Goal: Task Accomplishment & Management: Manage account settings

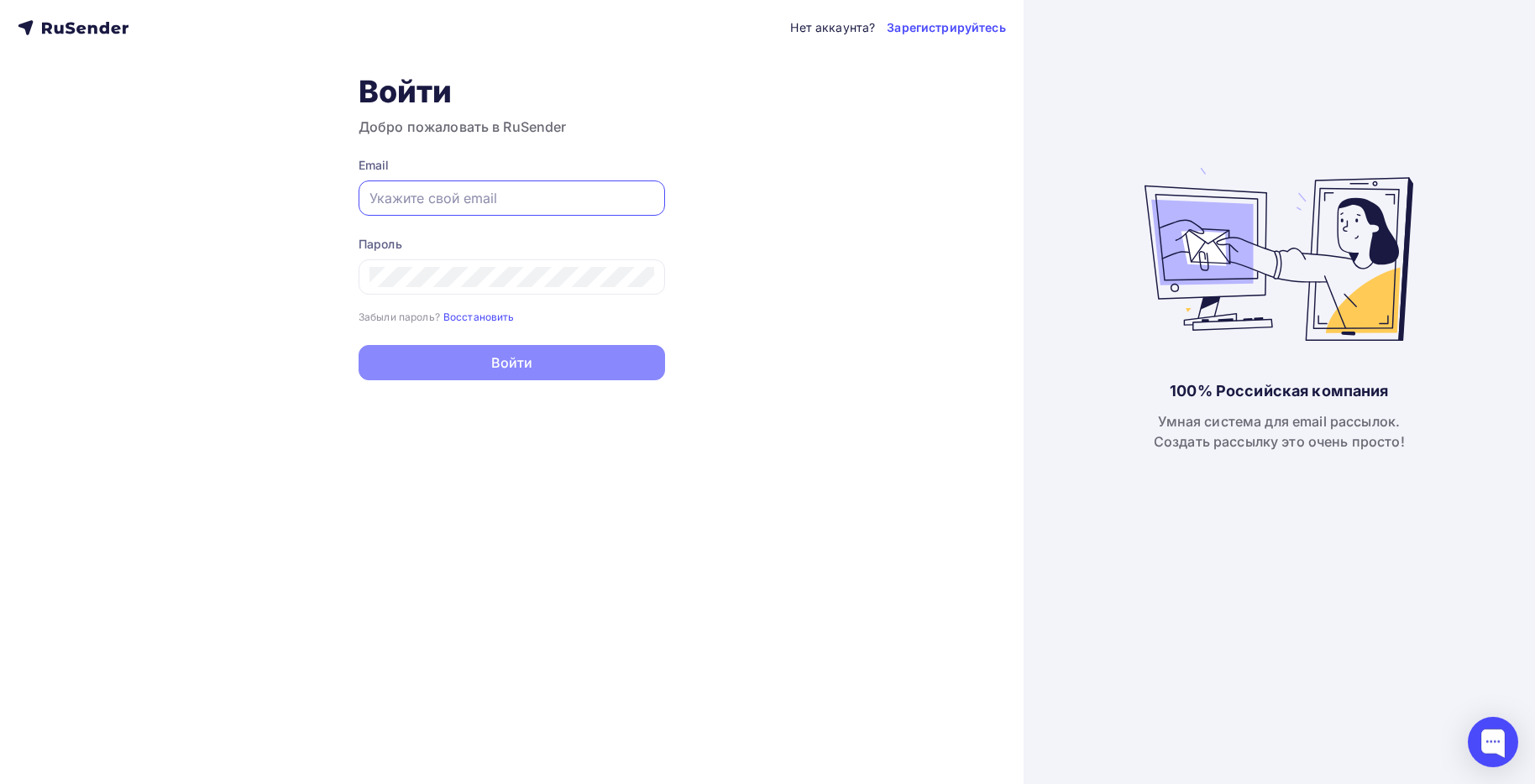
type input "[EMAIL_ADDRESS][PERSON_NAME][DOMAIN_NAME]"
click at [719, 254] on div "Нет аккаунта? Зарегистрируйтесь Войти Добро пожаловать в RuSender Email [EMAIL_…" at bounding box center [512, 392] width 1023 height 784
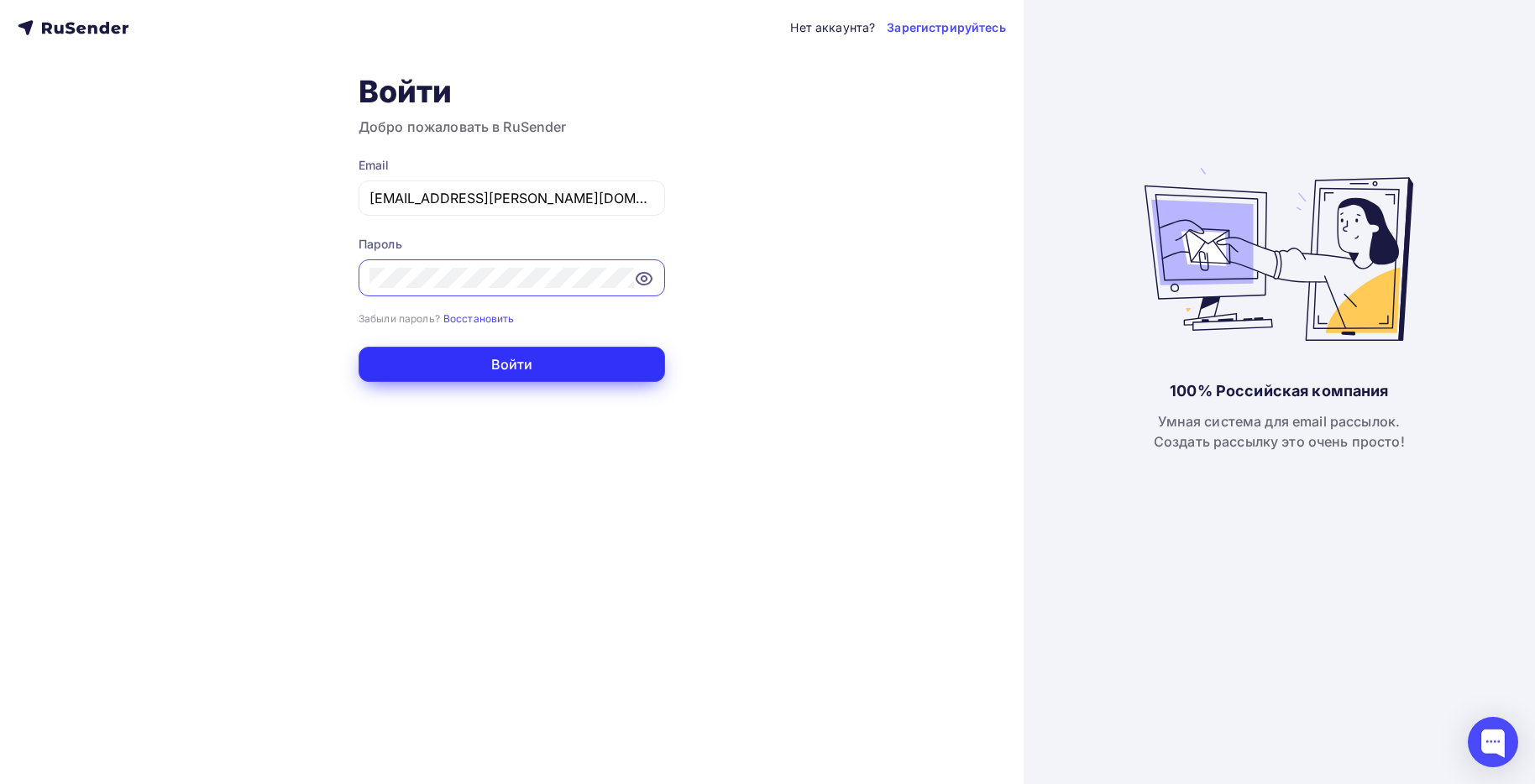
click at [473, 365] on button "Войти" at bounding box center [511, 364] width 306 height 35
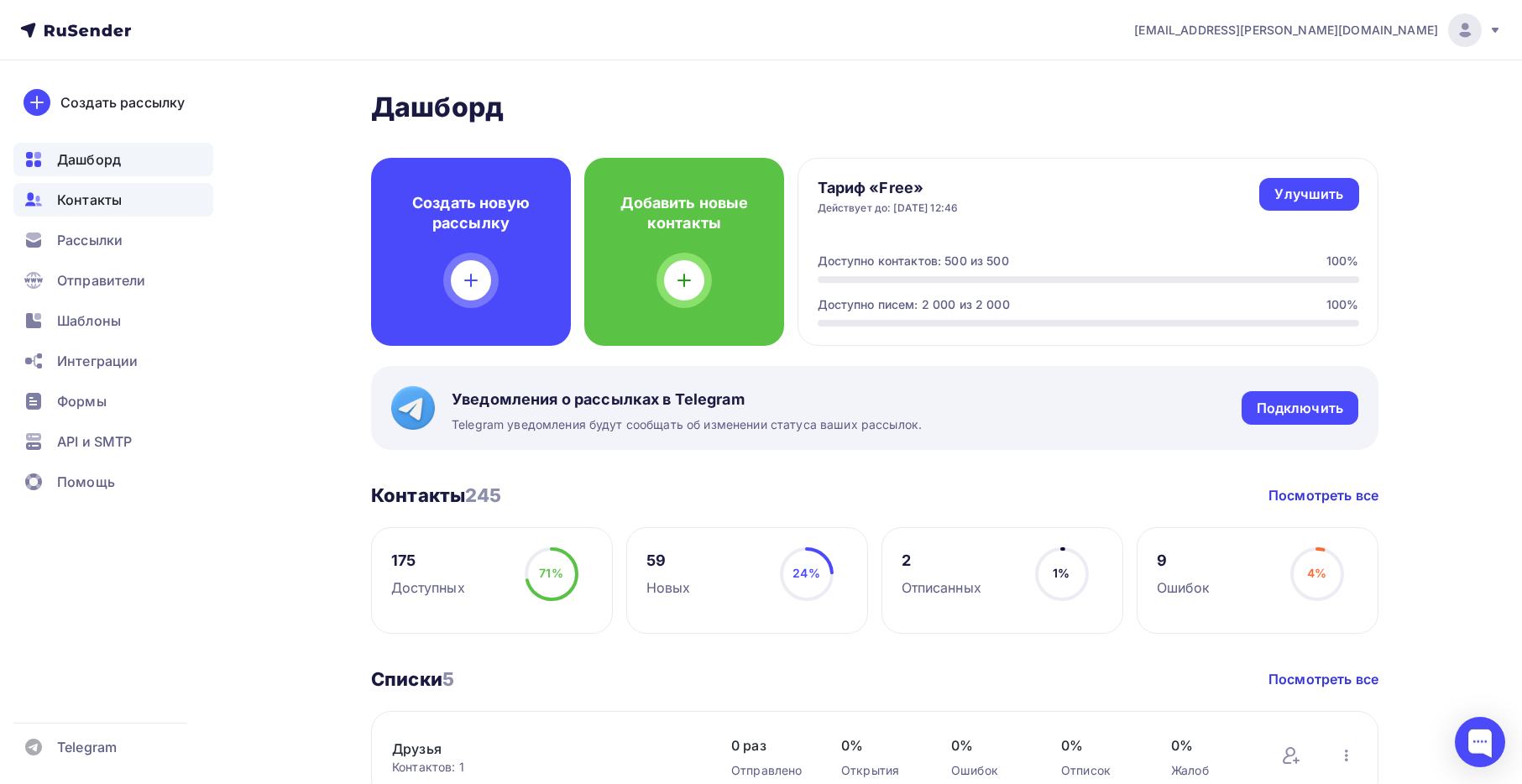
click at [81, 198] on span "Контакты" at bounding box center [90, 199] width 65 height 20
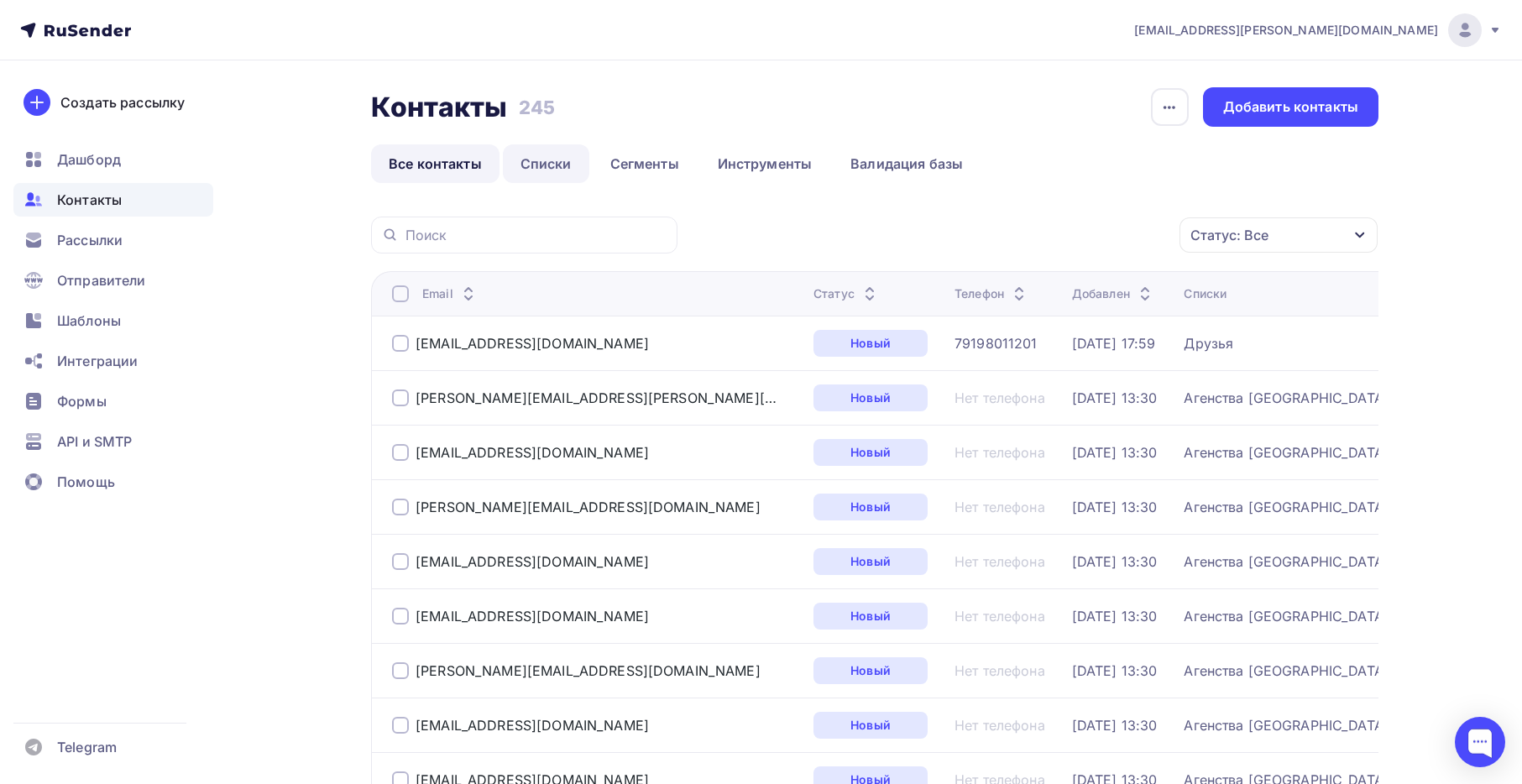
click at [553, 161] on link "Списки" at bounding box center [547, 163] width 87 height 39
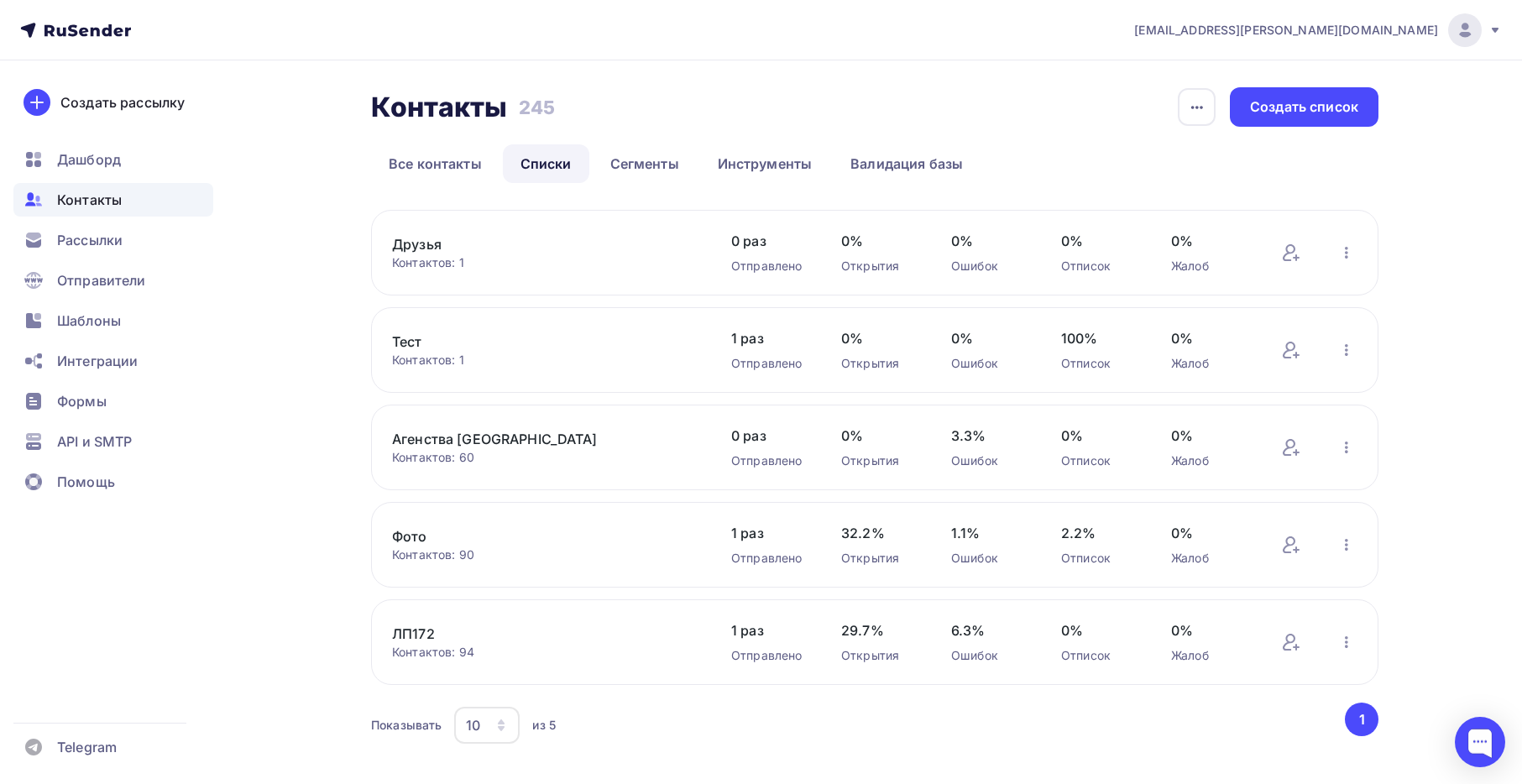
scroll to position [31, 0]
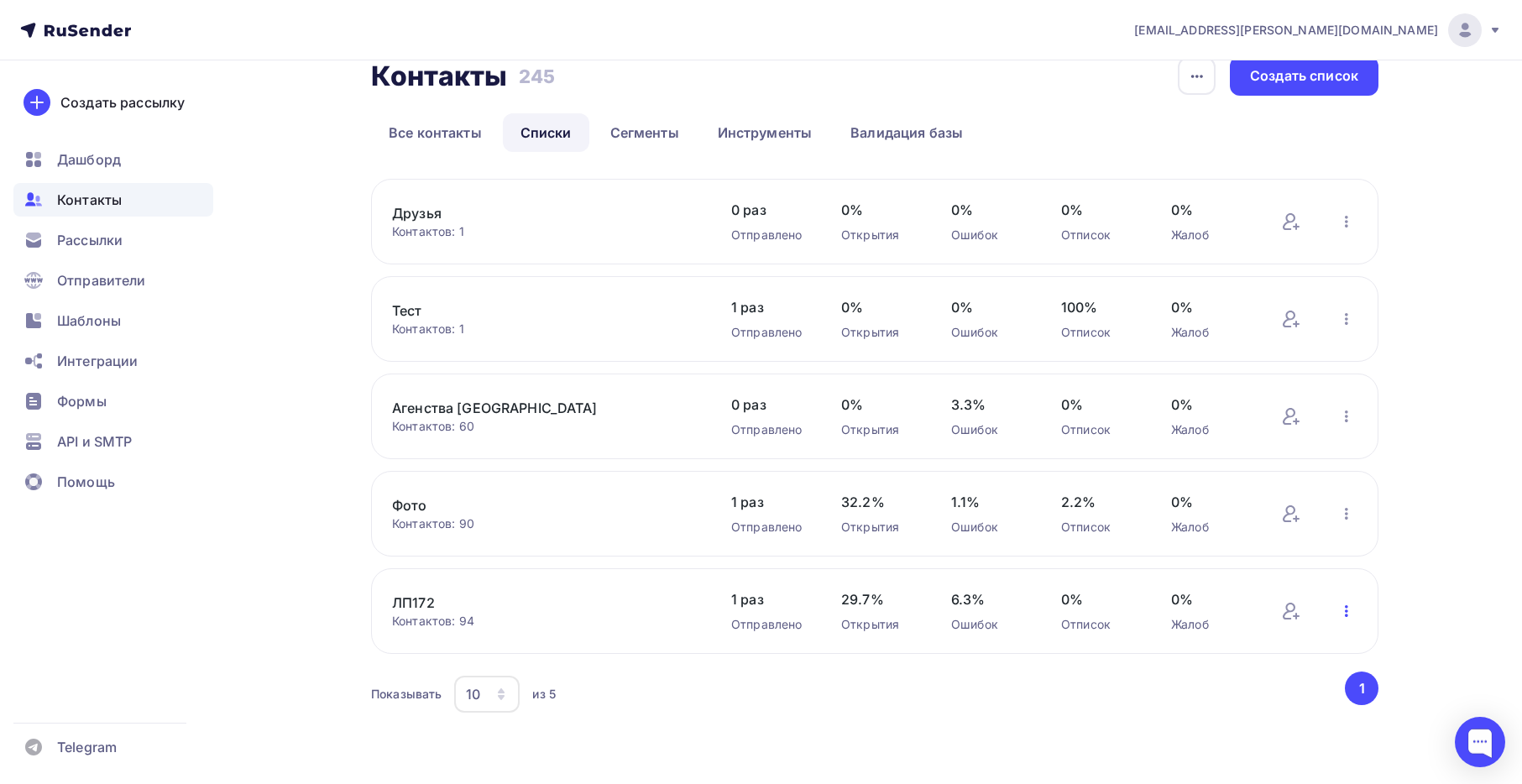
click at [1344, 612] on icon "button" at bounding box center [1346, 611] width 20 height 20
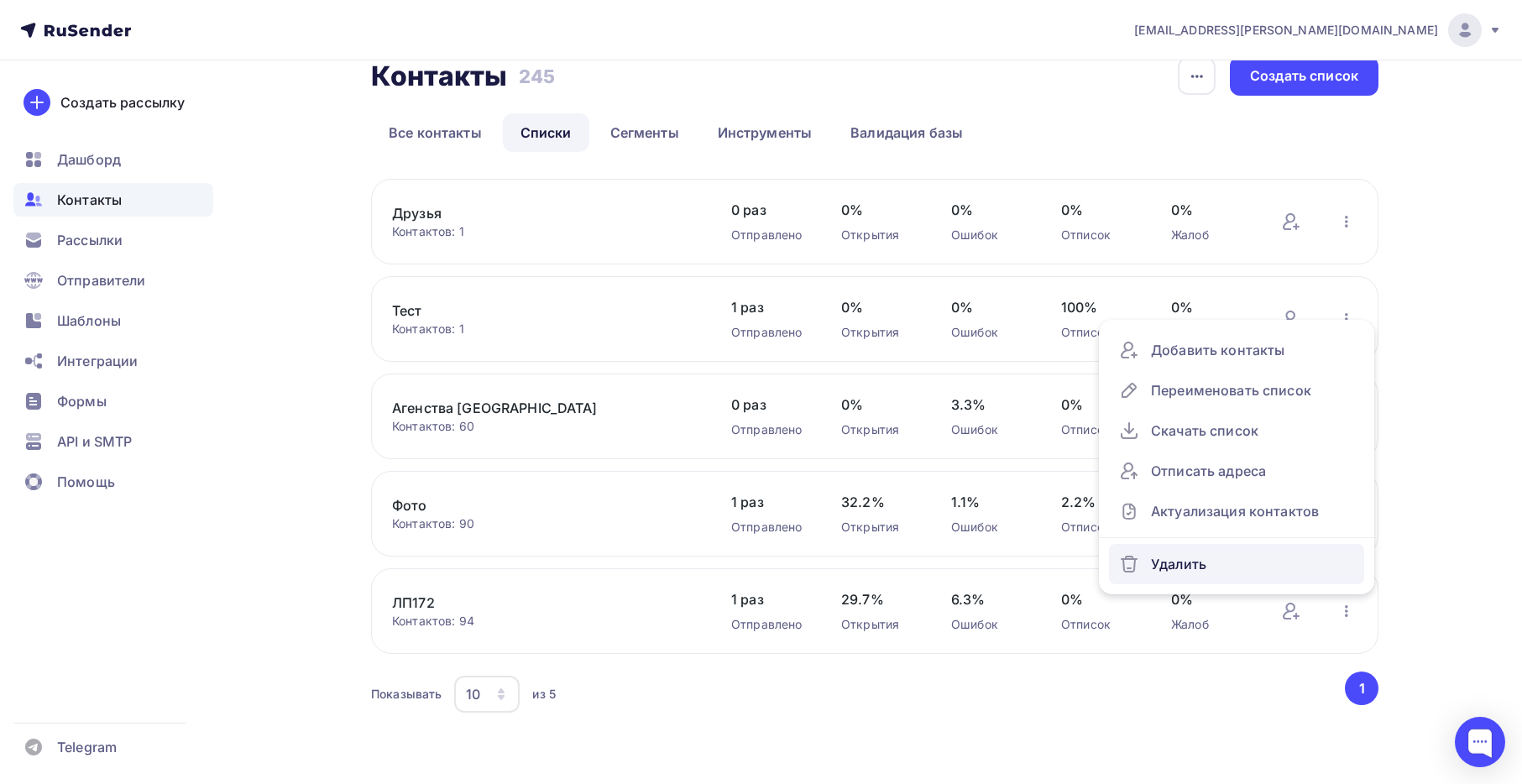
click at [1212, 569] on div "Удалить" at bounding box center [1236, 564] width 235 height 27
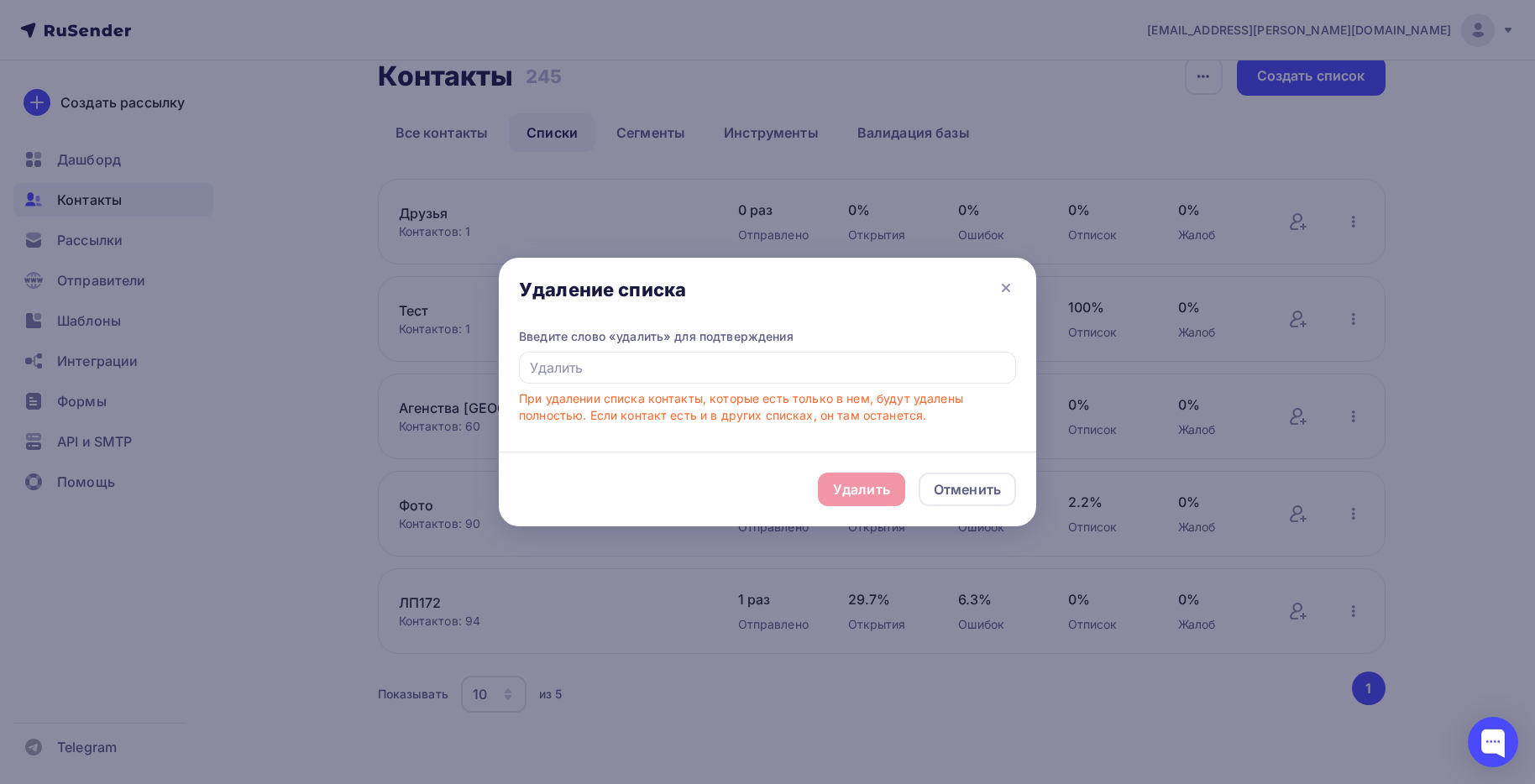
click at [844, 482] on div "Удалить Отменить" at bounding box center [767, 488] width 537 height 74
click at [845, 491] on div "Удалить Отменить" at bounding box center [767, 488] width 537 height 74
click at [874, 483] on div "Удалить Отменить" at bounding box center [767, 488] width 537 height 74
click at [774, 362] on input "text" at bounding box center [767, 368] width 497 height 32
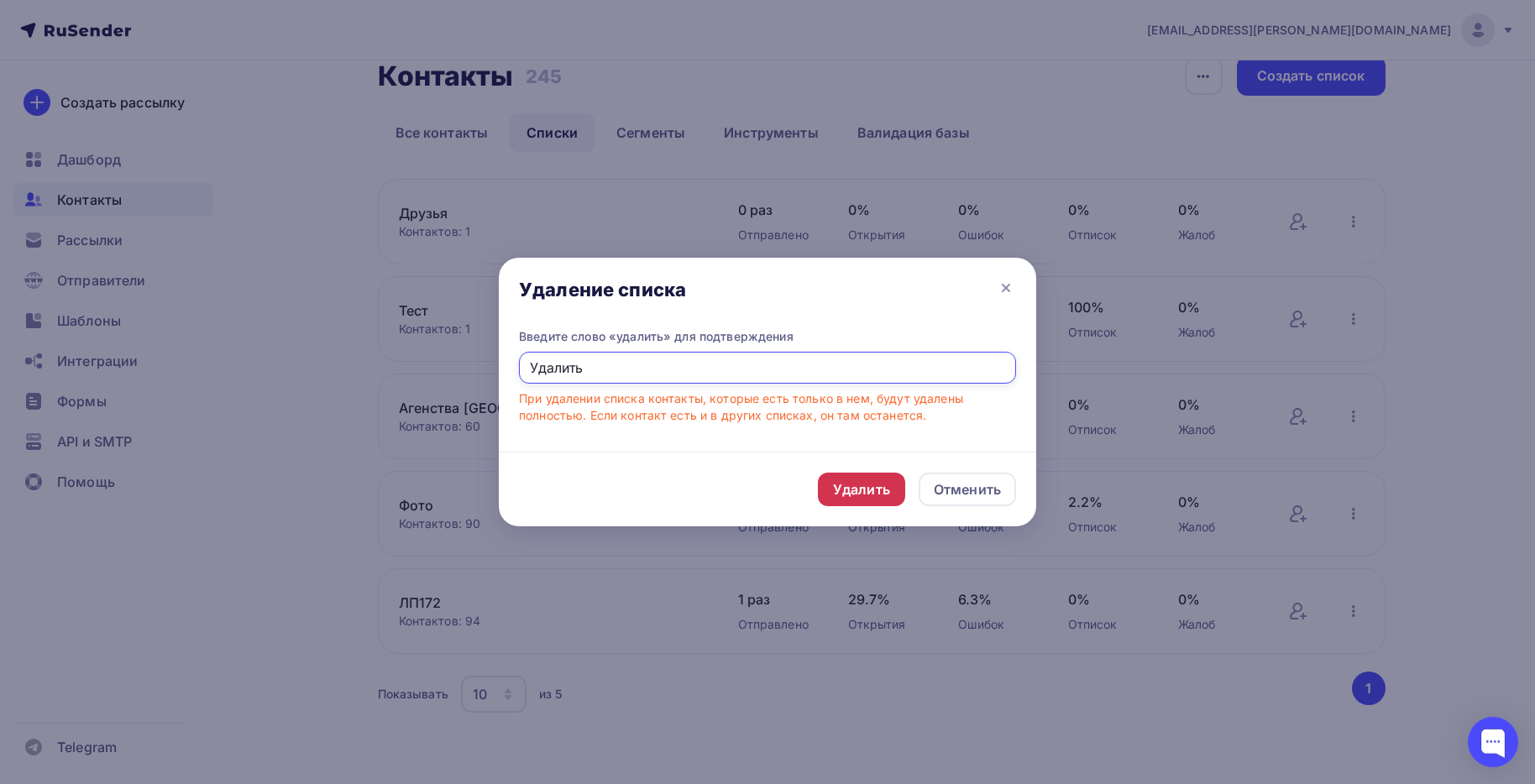
type input "Удалить"
click at [850, 484] on div "Удалить" at bounding box center [861, 489] width 57 height 20
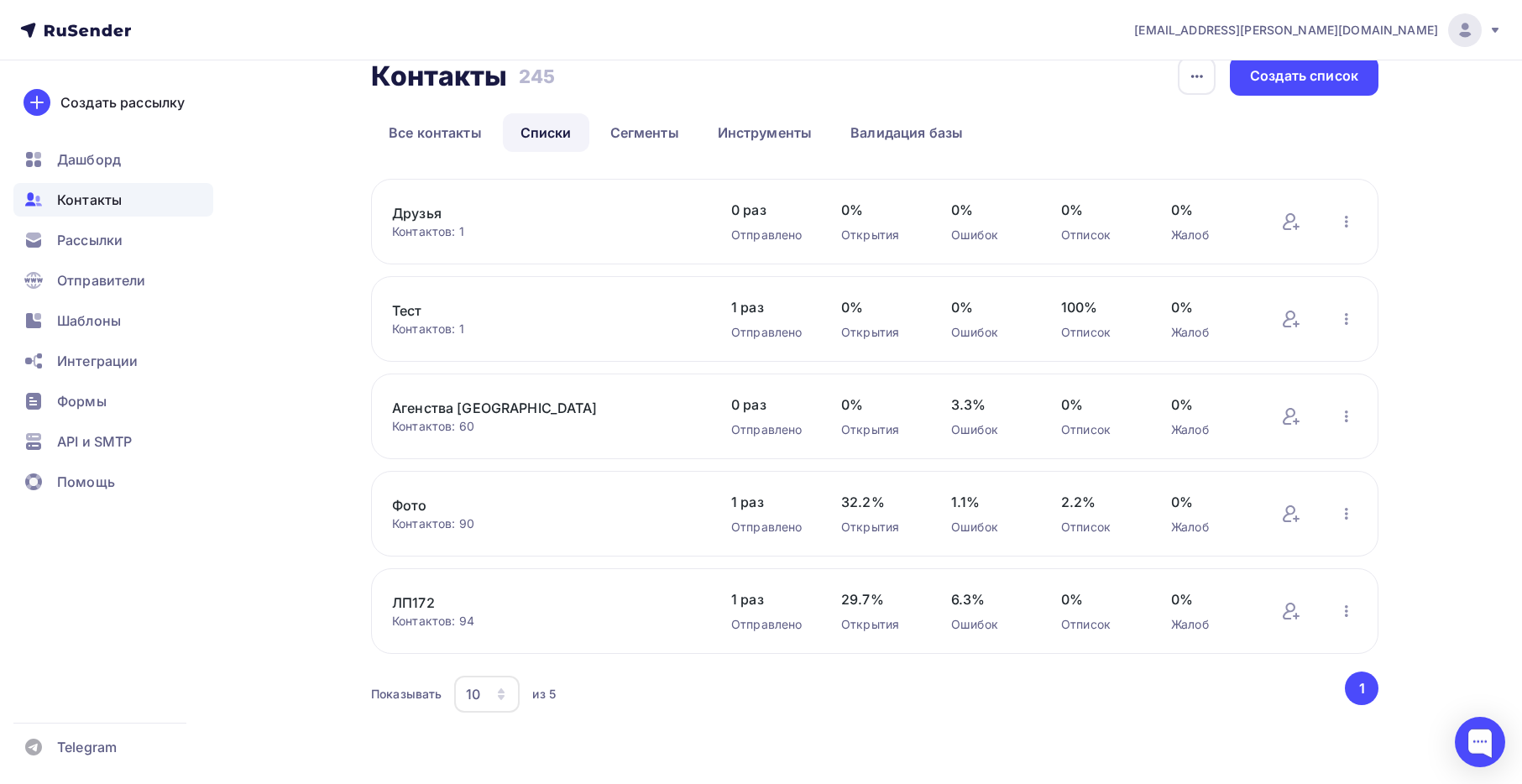
scroll to position [0, 0]
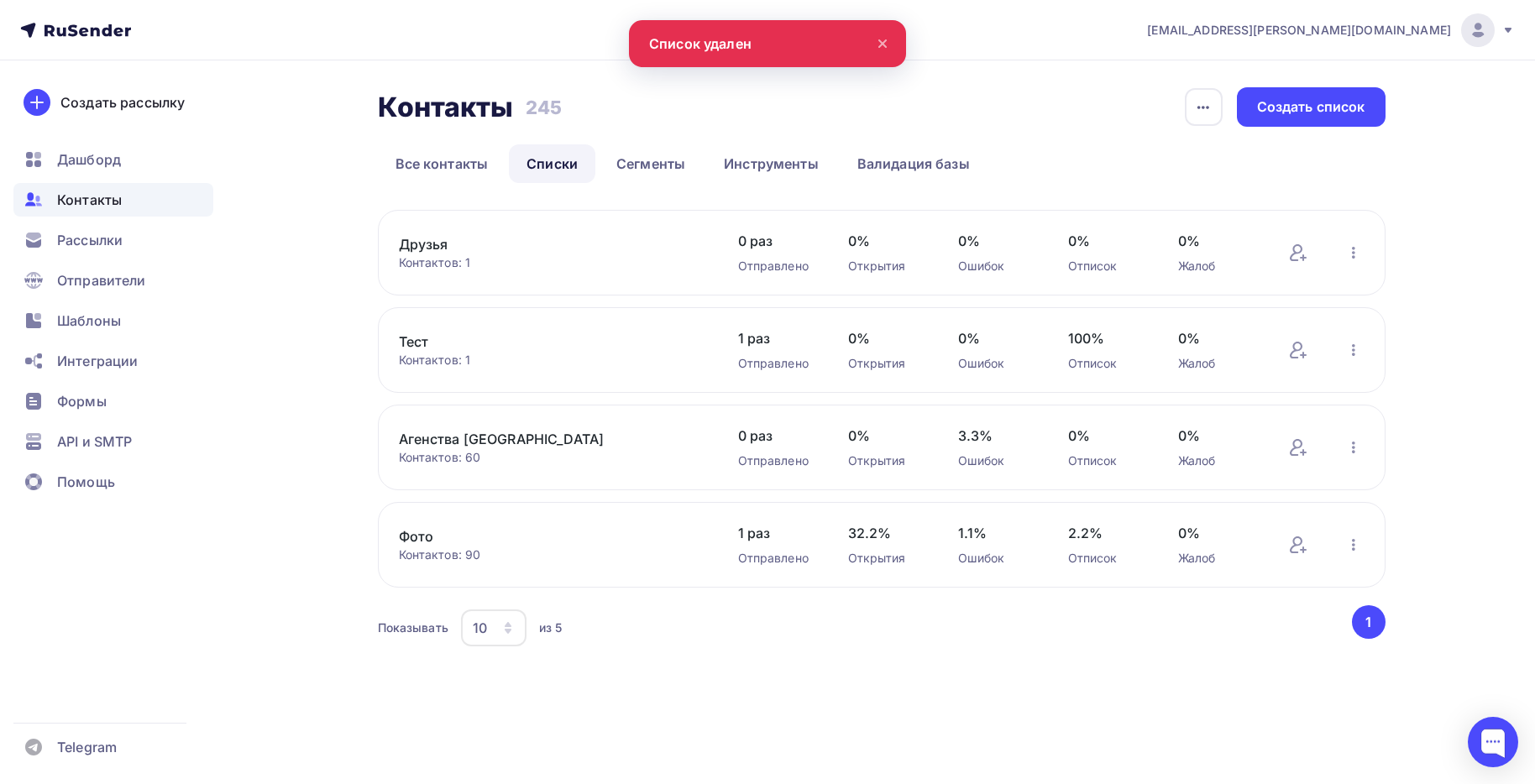
click at [400, 535] on link "Фото" at bounding box center [541, 536] width 286 height 20
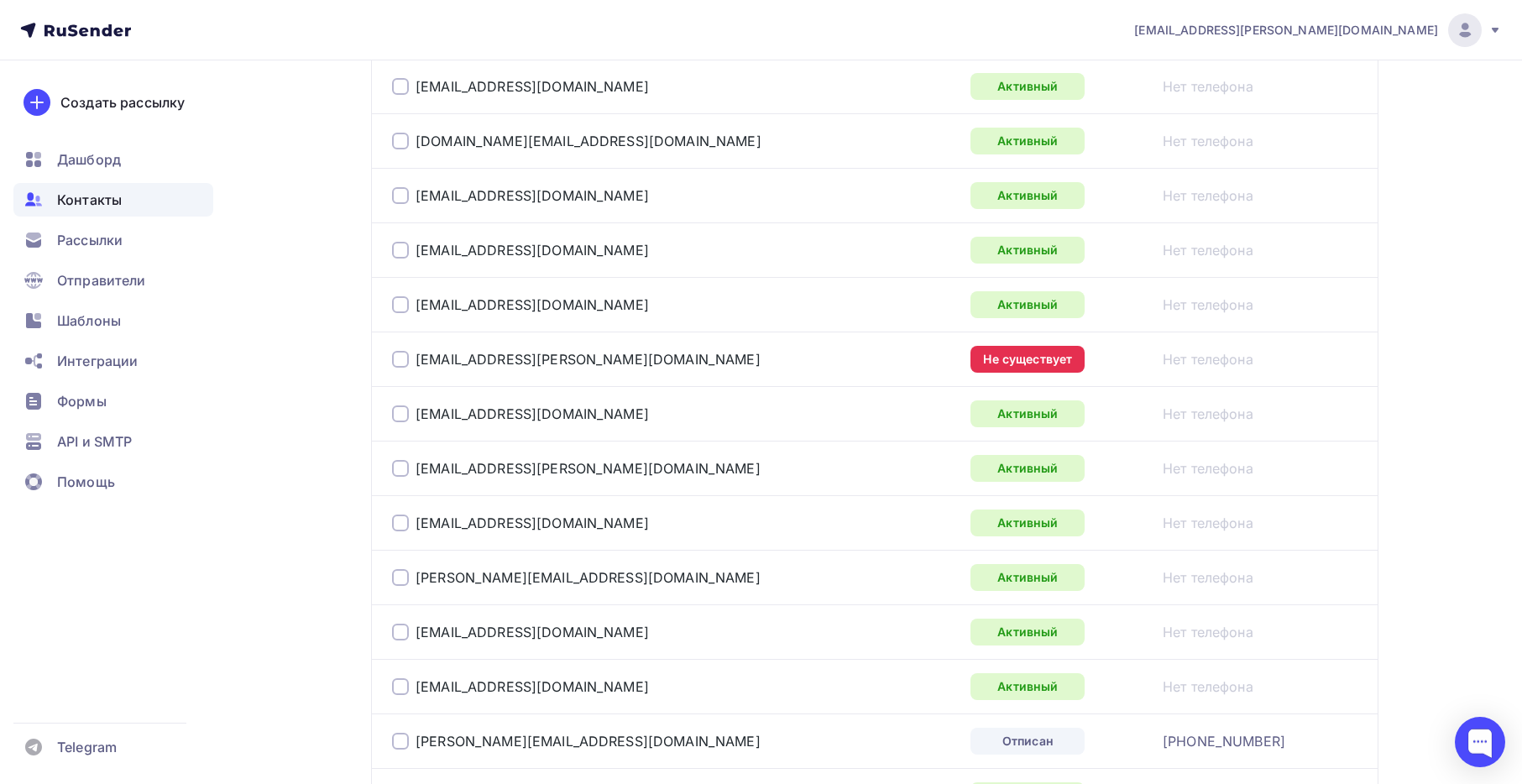
scroll to position [2234, 0]
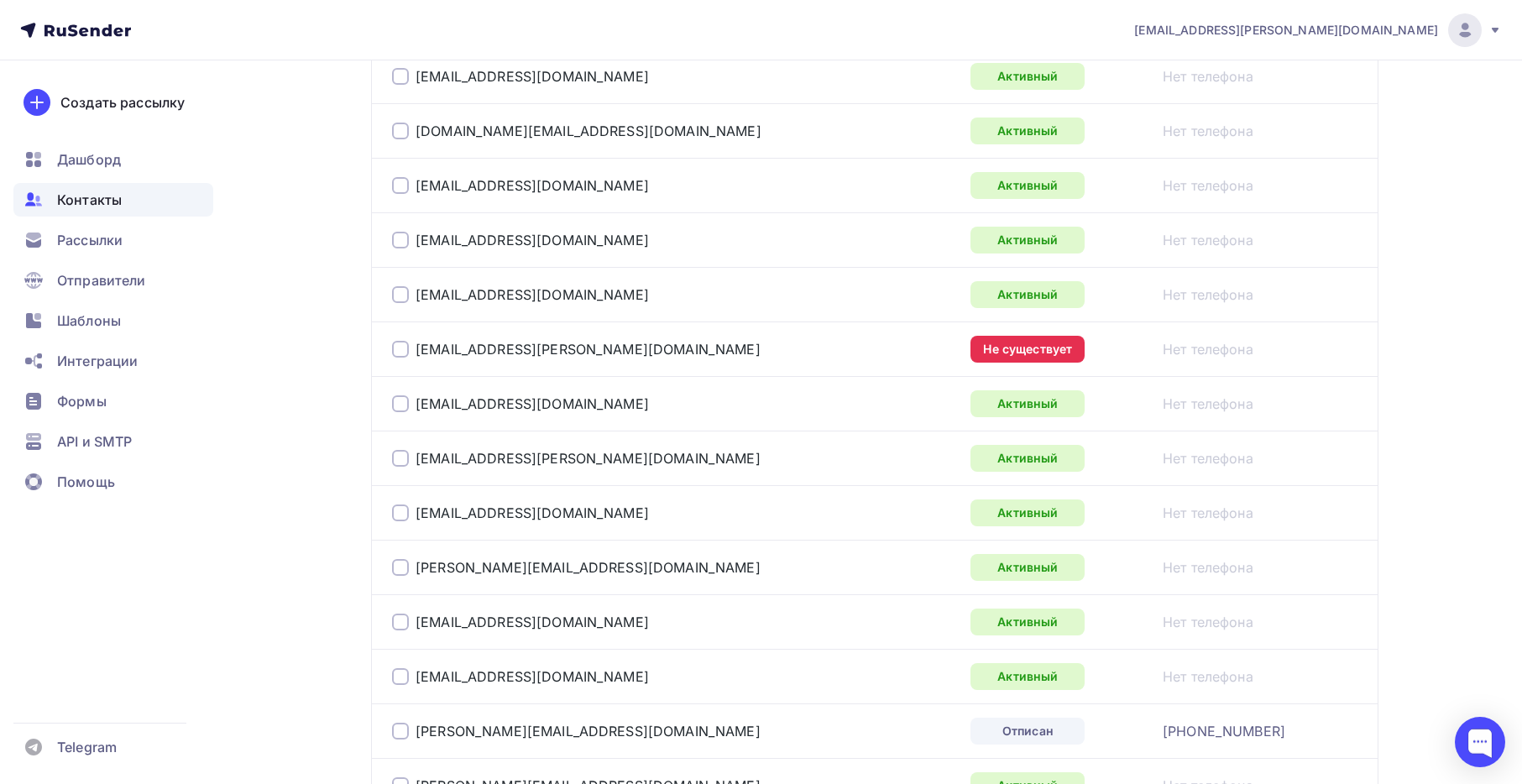
click at [399, 349] on div at bounding box center [401, 350] width 17 height 17
click at [400, 352] on div at bounding box center [401, 350] width 17 height 17
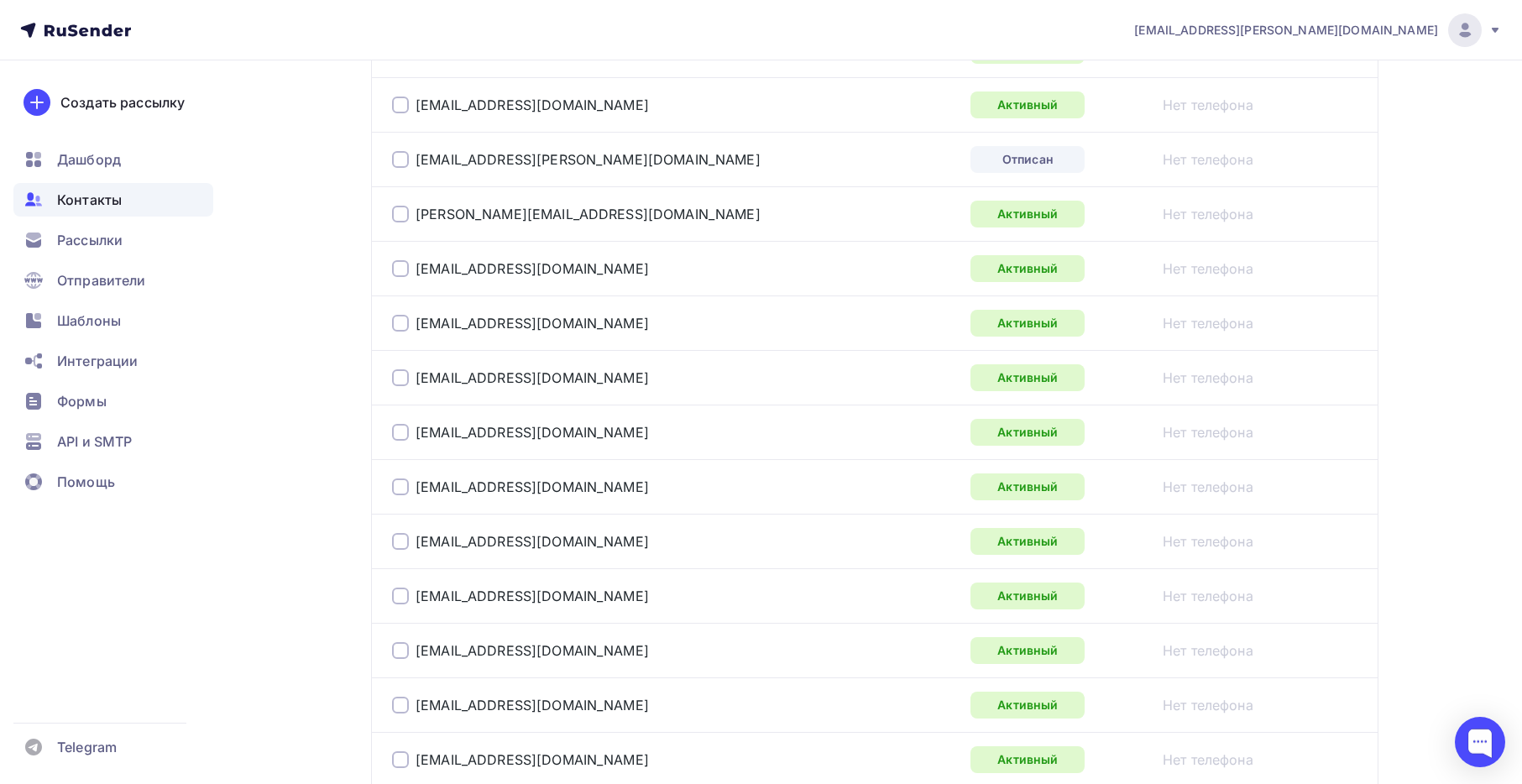
scroll to position [0, 0]
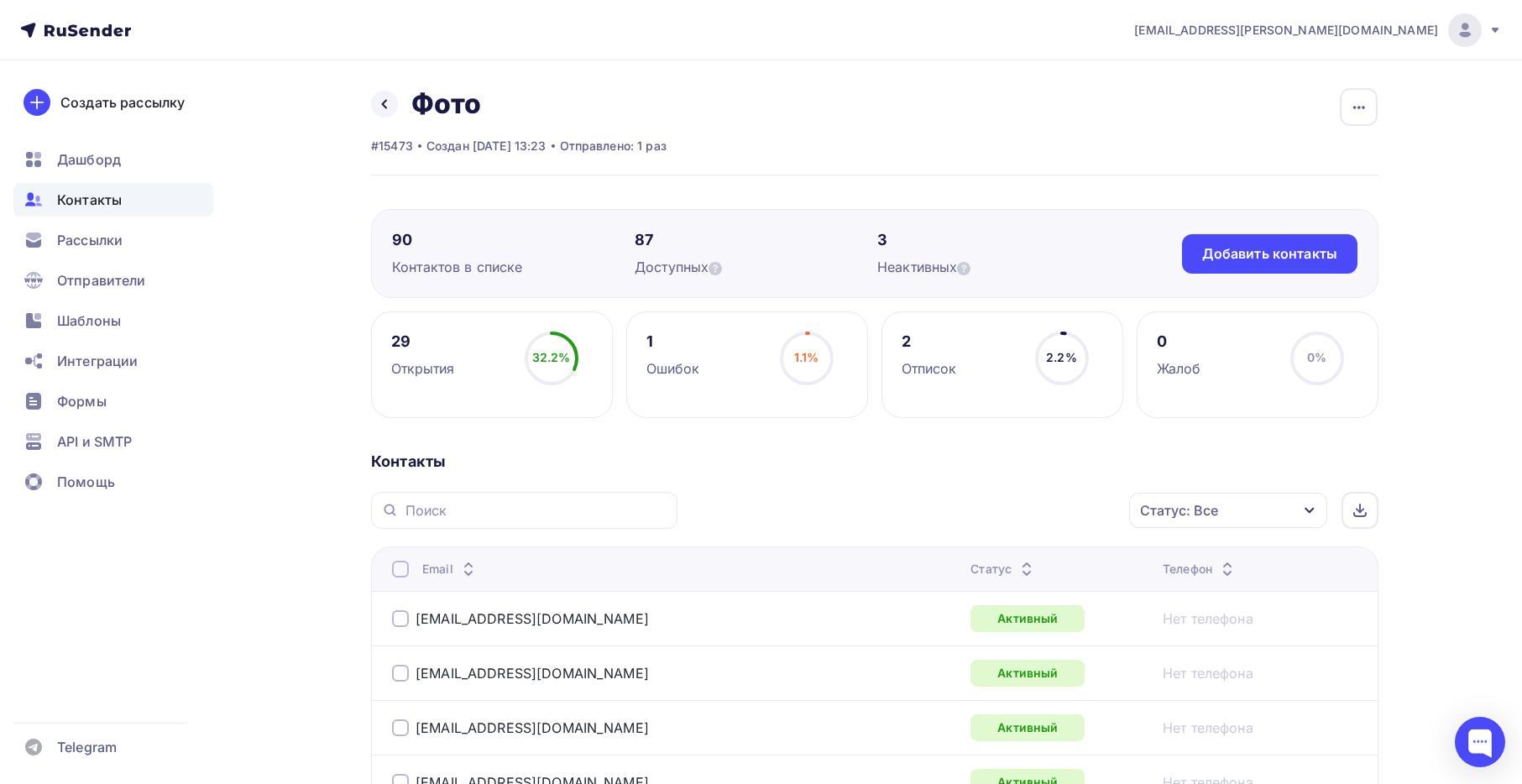
click at [74, 199] on span "Контакты" at bounding box center [90, 199] width 65 height 20
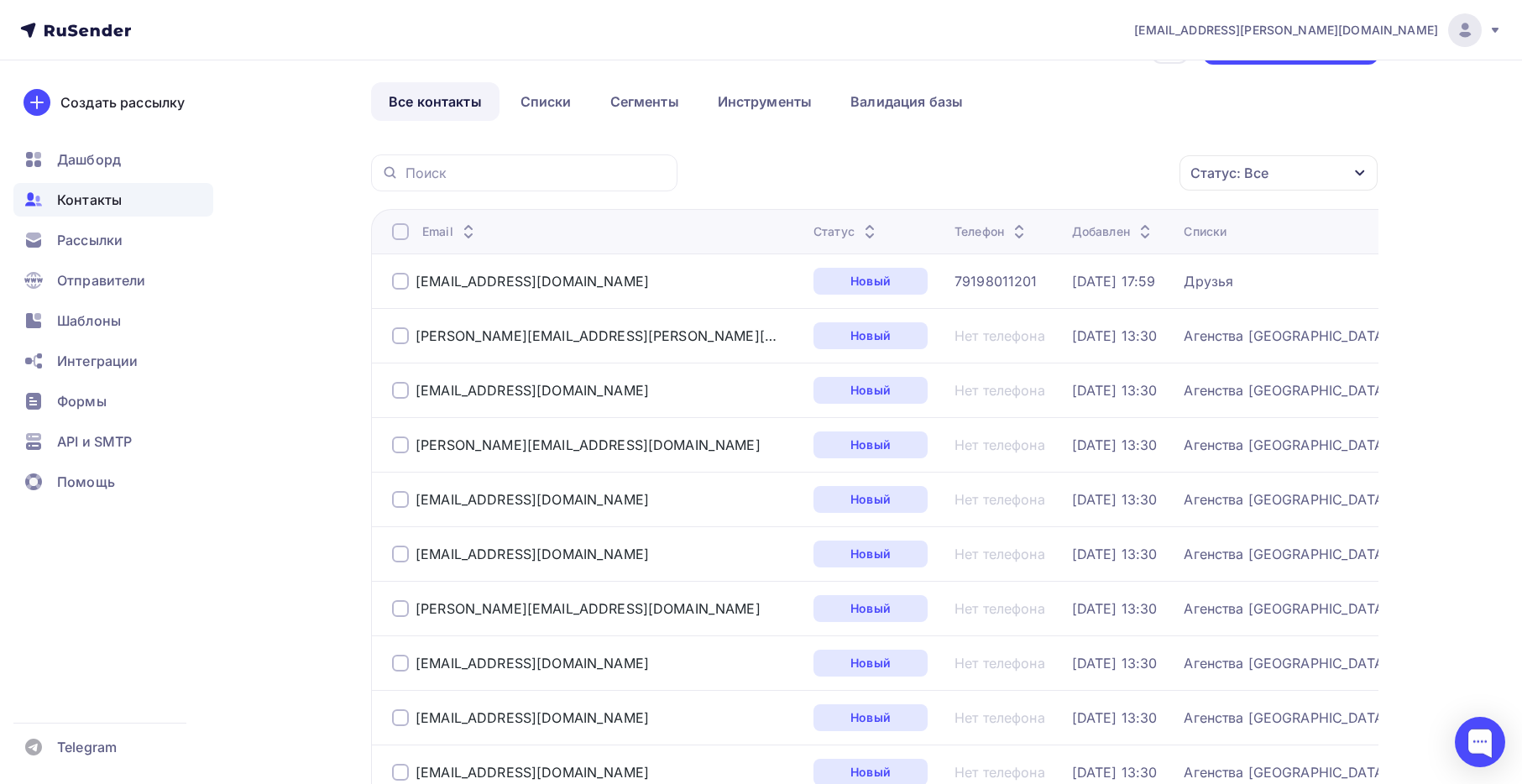
scroll to position [74, 0]
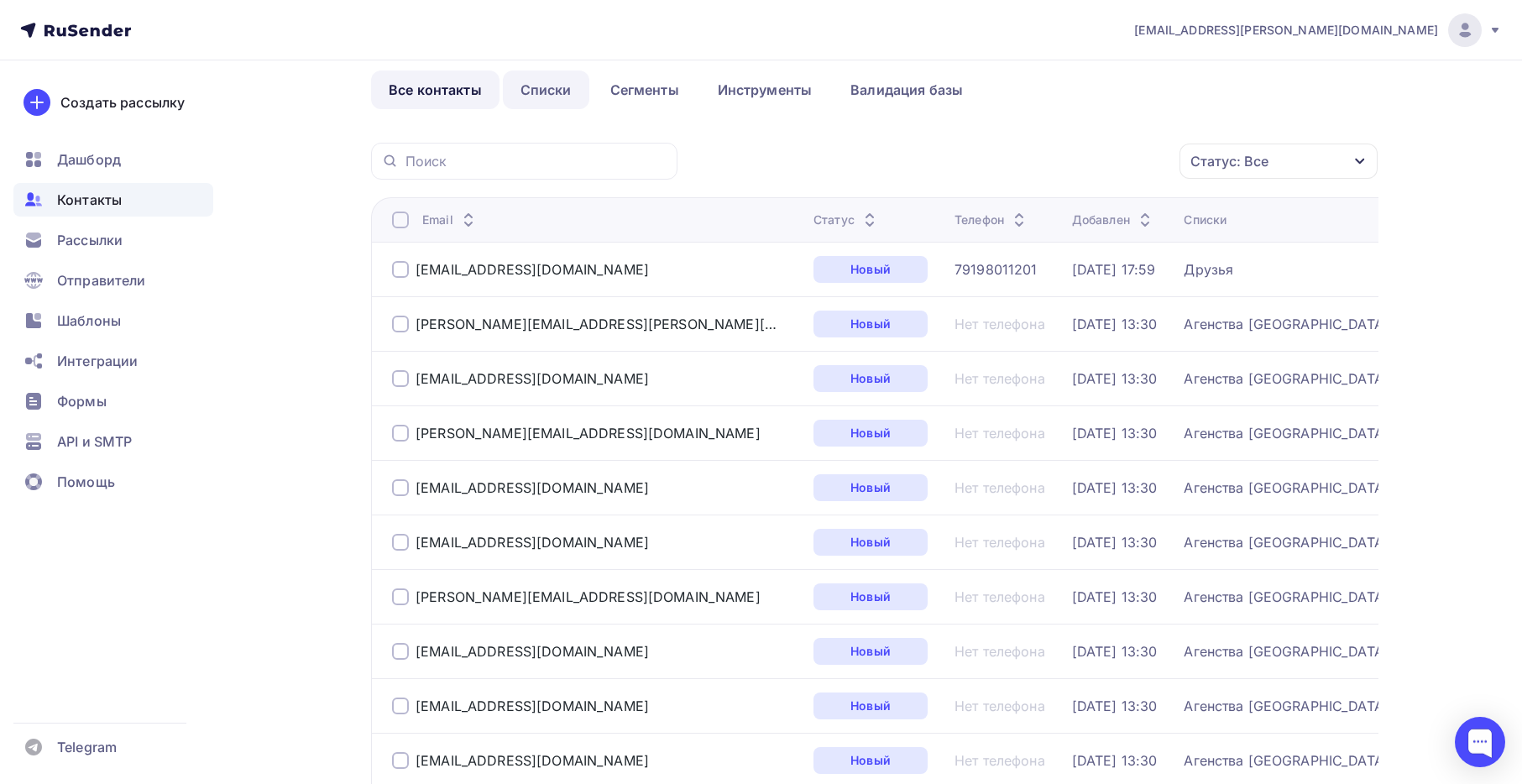
click at [538, 90] on link "Списки" at bounding box center [547, 90] width 87 height 39
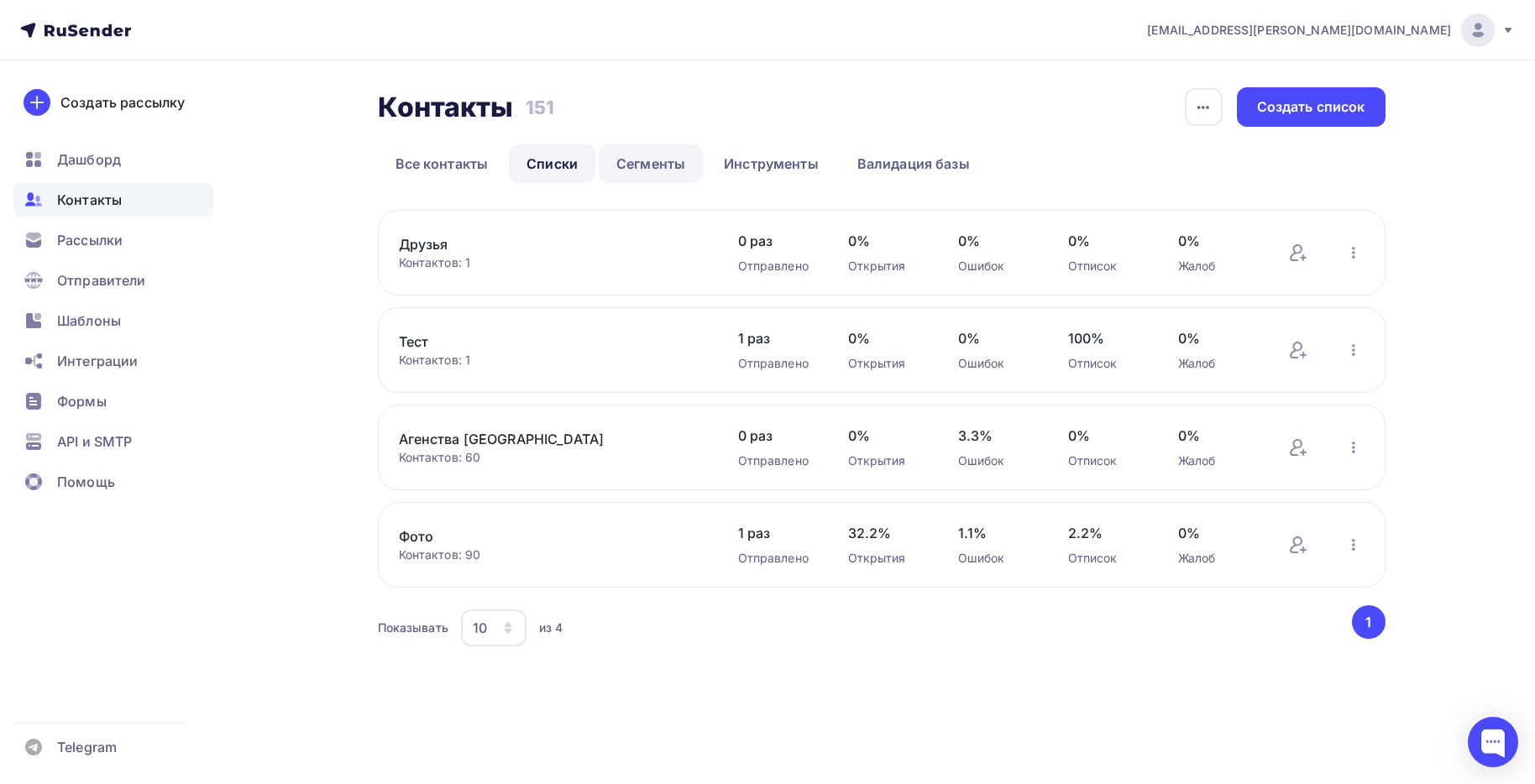
click at [648, 161] on link "Сегменты" at bounding box center [650, 163] width 104 height 39
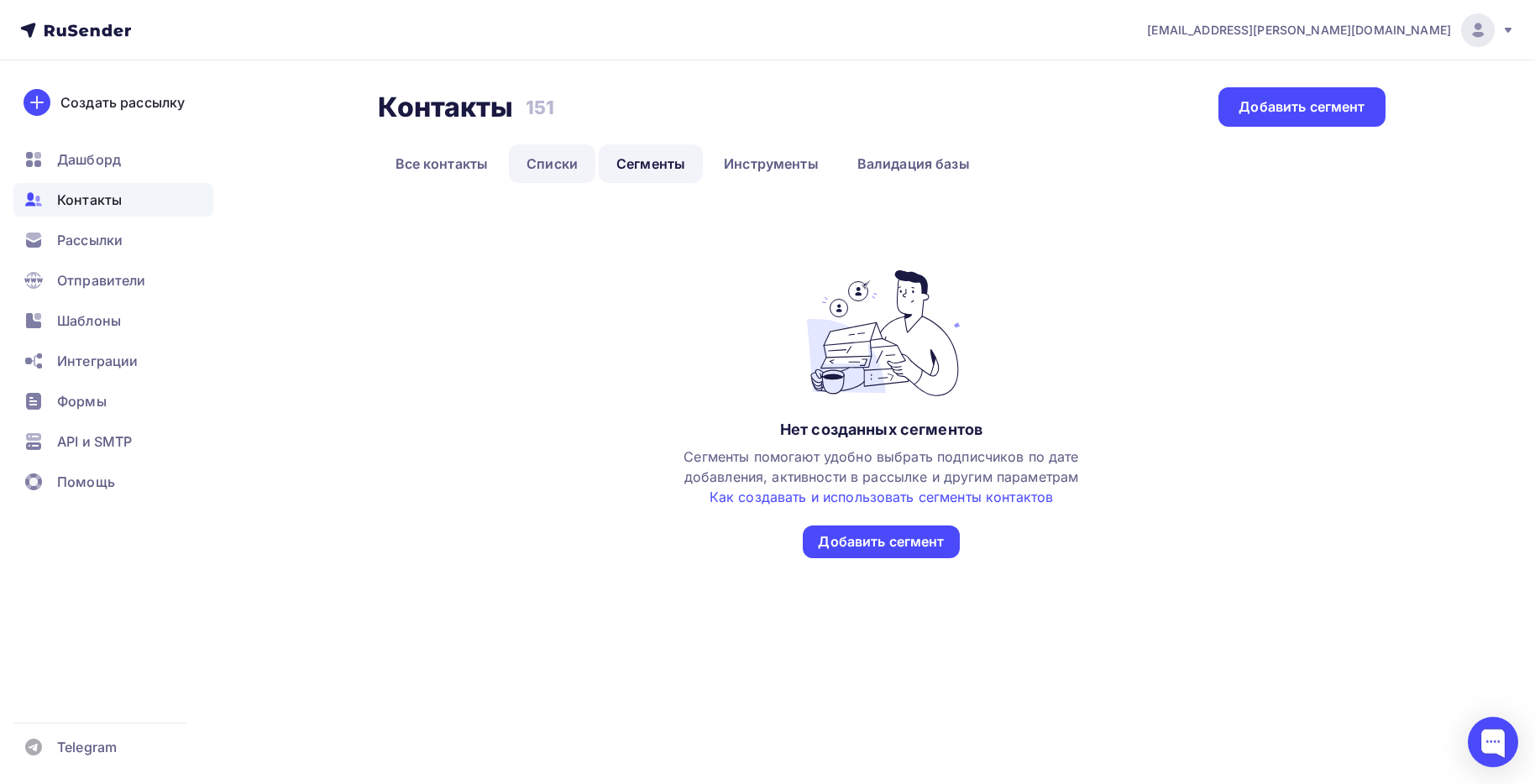
click at [545, 166] on link "Списки" at bounding box center [552, 163] width 87 height 39
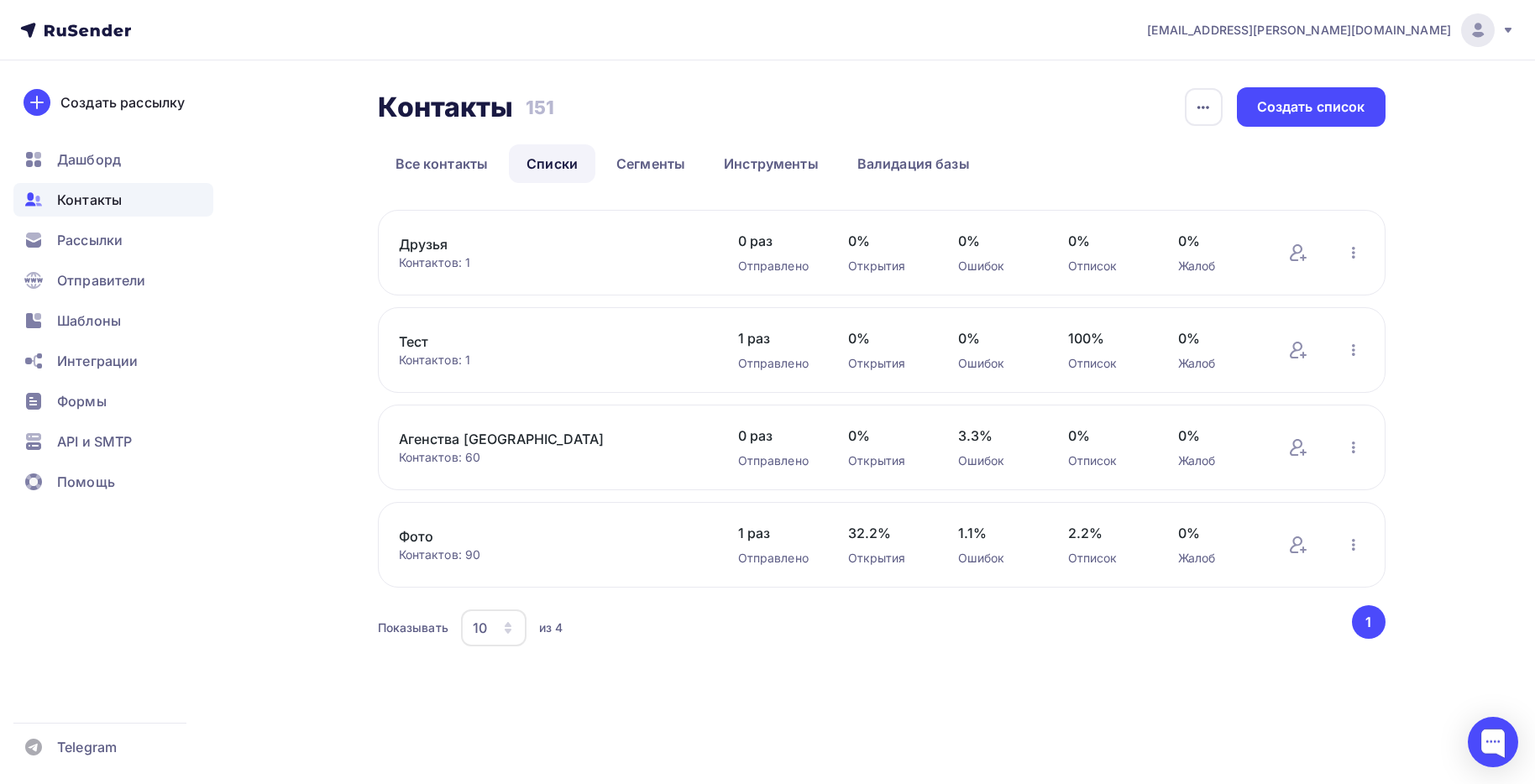
click at [412, 261] on div "Контактов: 1" at bounding box center [551, 263] width 305 height 17
click at [423, 239] on link "Друзья" at bounding box center [541, 244] width 286 height 20
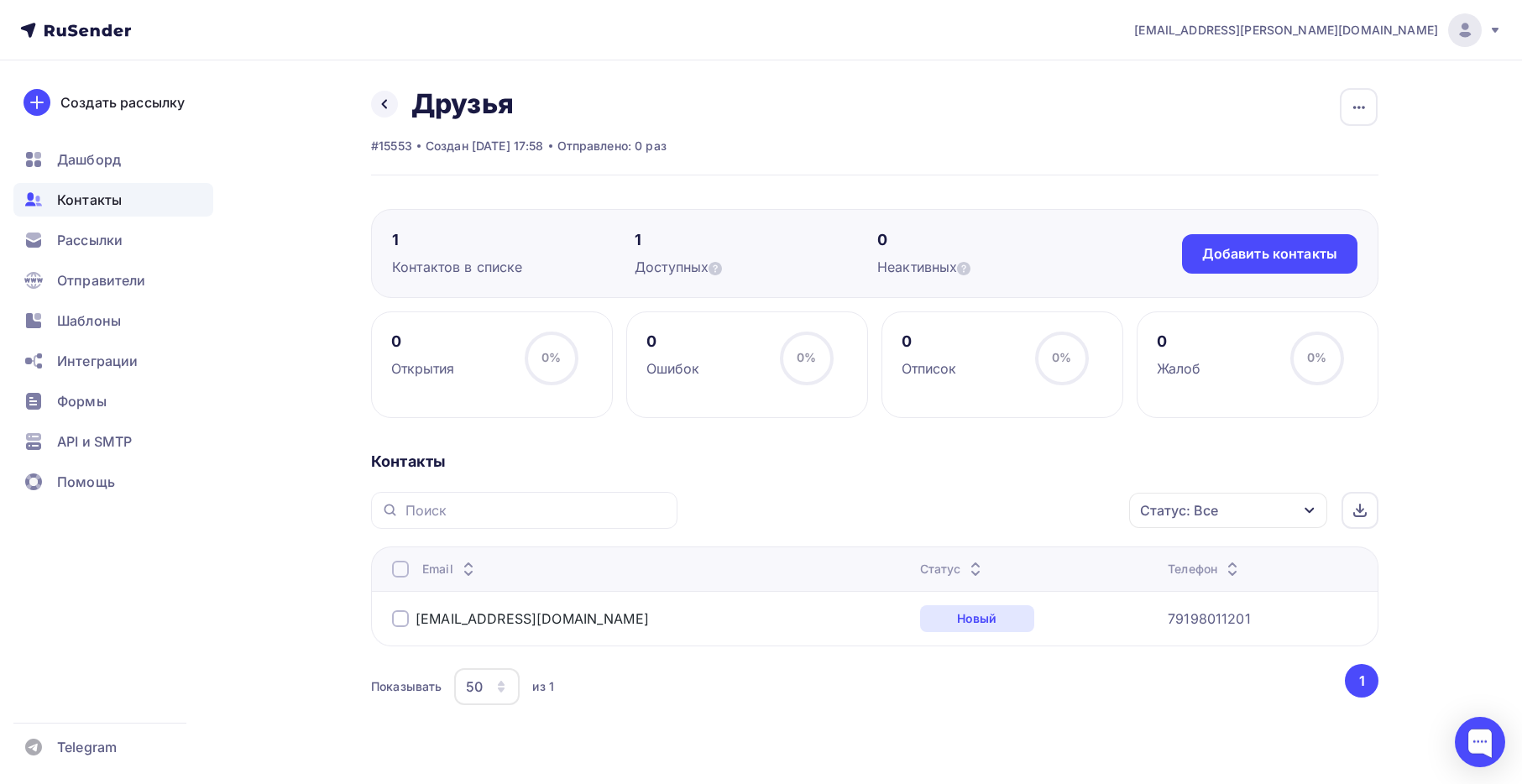
click at [83, 199] on span "Контакты" at bounding box center [90, 199] width 65 height 20
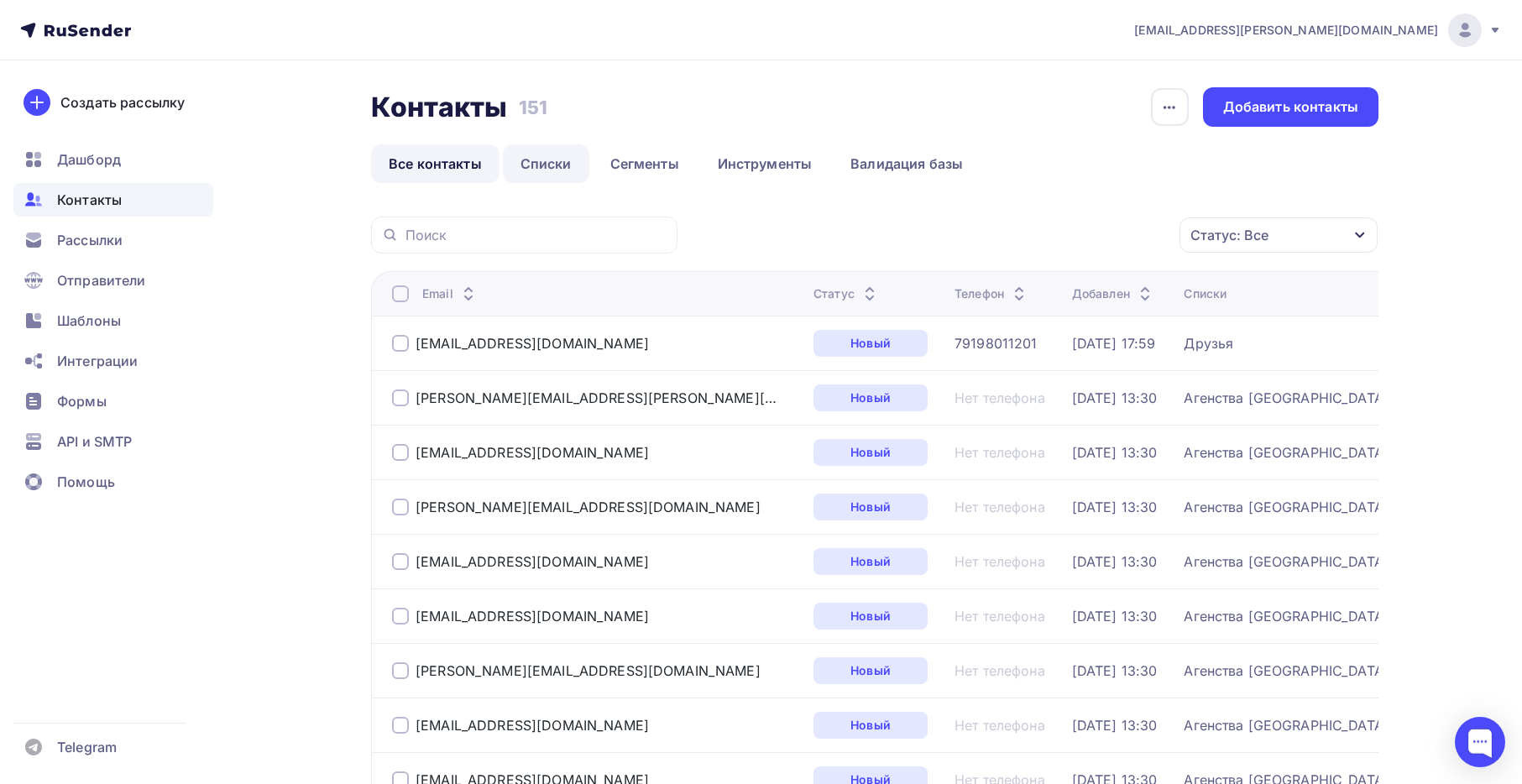
click at [543, 166] on link "Списки" at bounding box center [547, 163] width 87 height 39
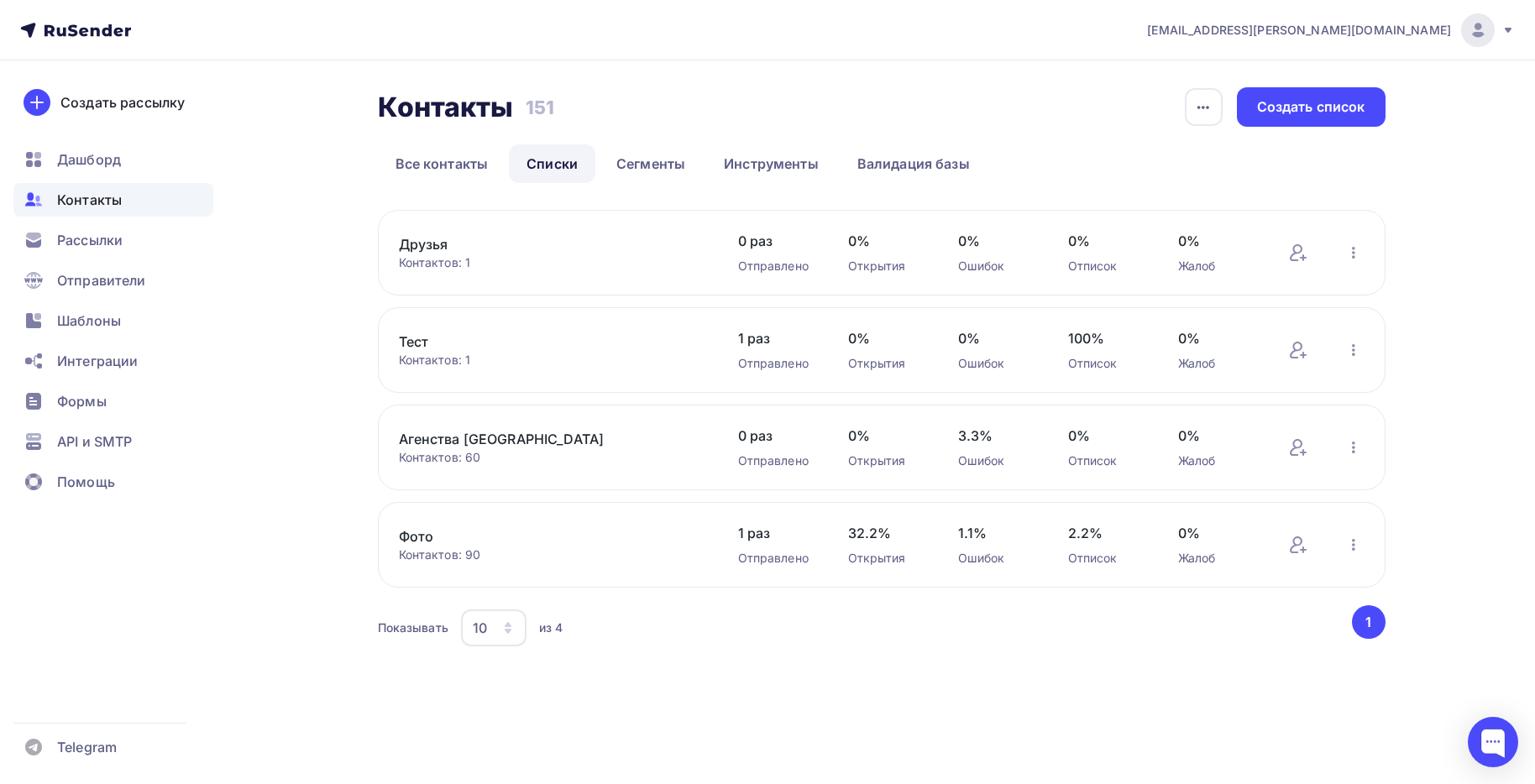
click at [1391, 412] on div "Контакты Контакты 151 151 История импорта Создать список Все контакты Списки Се…" at bounding box center [768, 389] width 1376 height 658
